Goal: Information Seeking & Learning: Learn about a topic

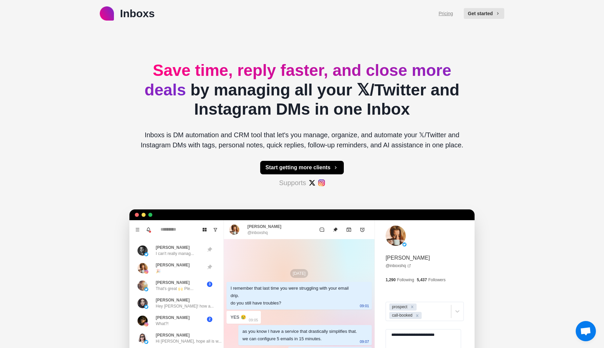
click at [444, 11] on link "Pricing" at bounding box center [445, 13] width 14 height 7
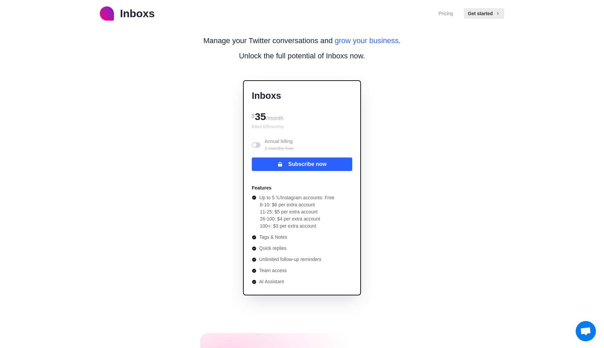
click at [254, 143] on span at bounding box center [254, 145] width 4 height 4
click at [255, 144] on span at bounding box center [256, 144] width 9 height 5
click at [255, 144] on span at bounding box center [254, 145] width 4 height 4
click at [255, 144] on span at bounding box center [256, 144] width 9 height 5
